Goal: Navigation & Orientation: Find specific page/section

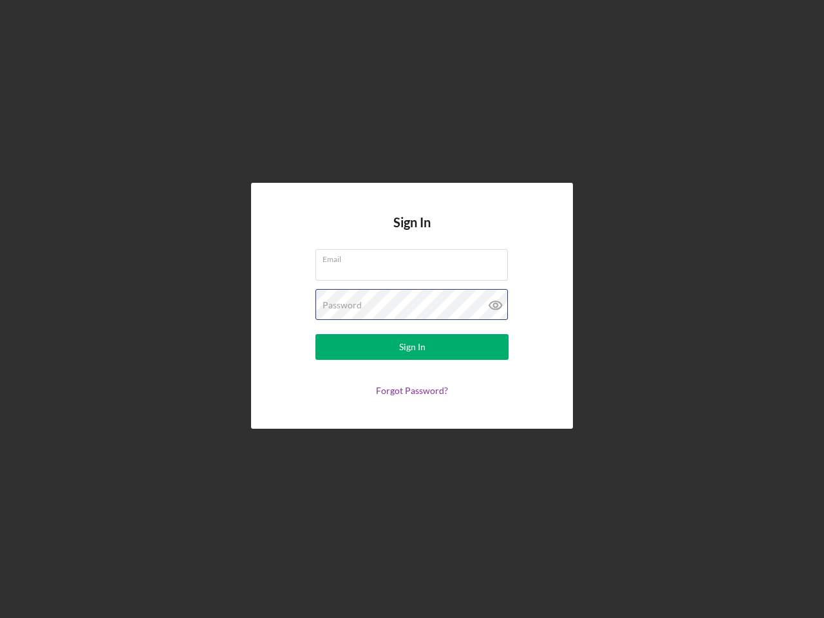
click at [412, 309] on div "Password" at bounding box center [411, 305] width 193 height 32
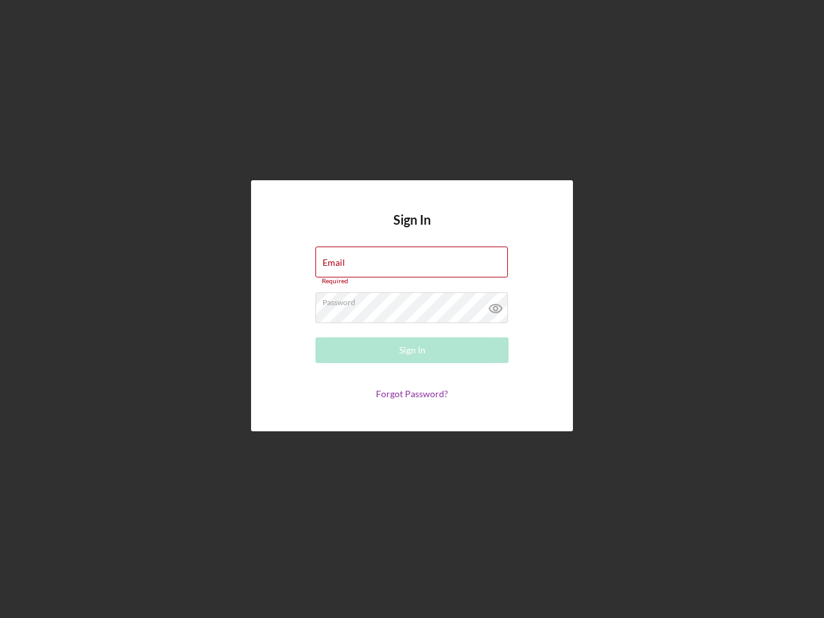
click at [495, 305] on icon at bounding box center [495, 308] width 32 height 32
